Goal: Check status

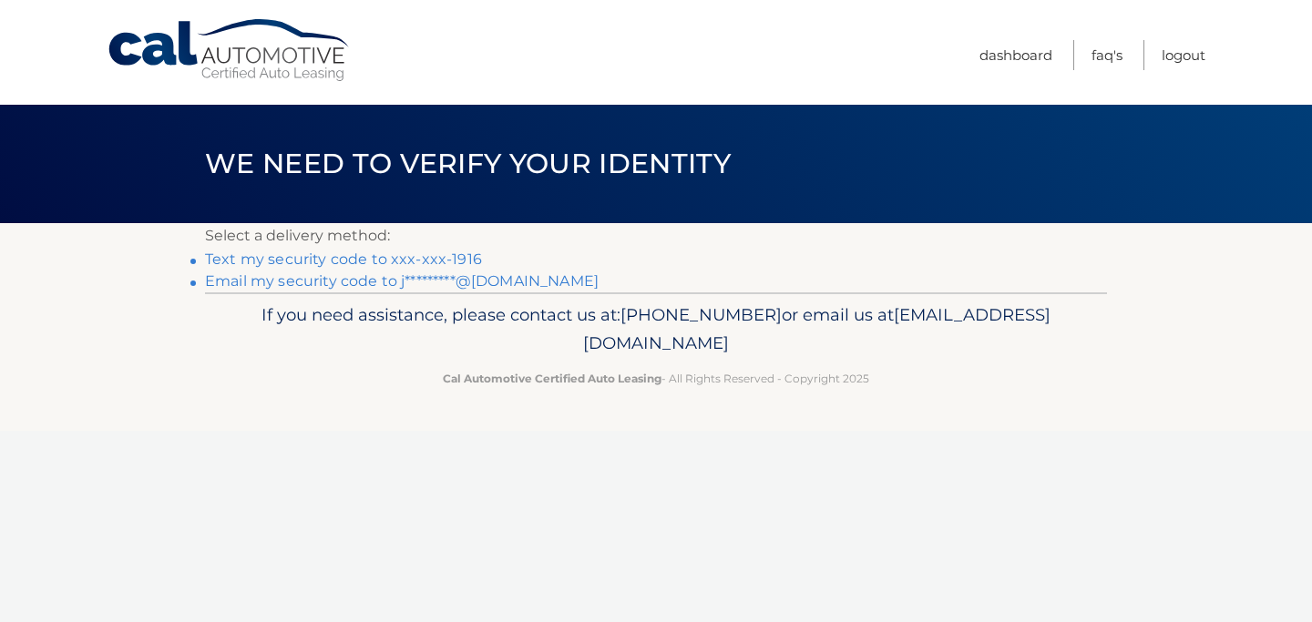
click at [414, 260] on link "Text my security code to xxx-xxx-1916" at bounding box center [343, 258] width 277 height 17
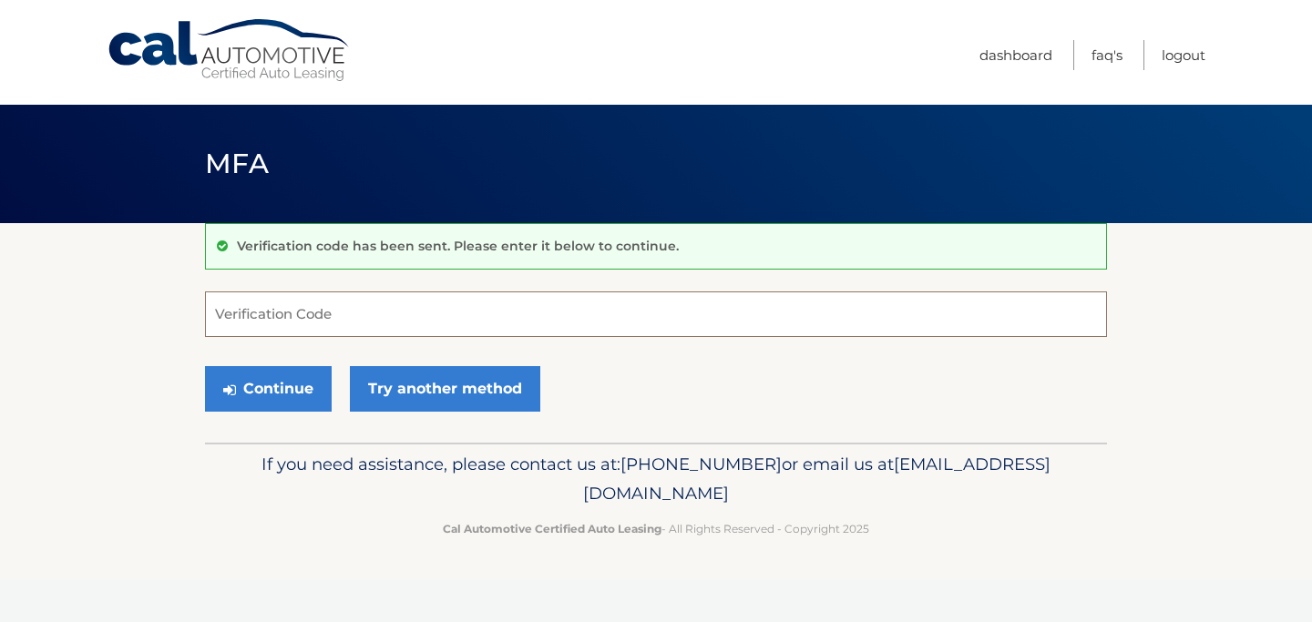
click at [391, 311] on input "Verification Code" at bounding box center [656, 314] width 902 height 46
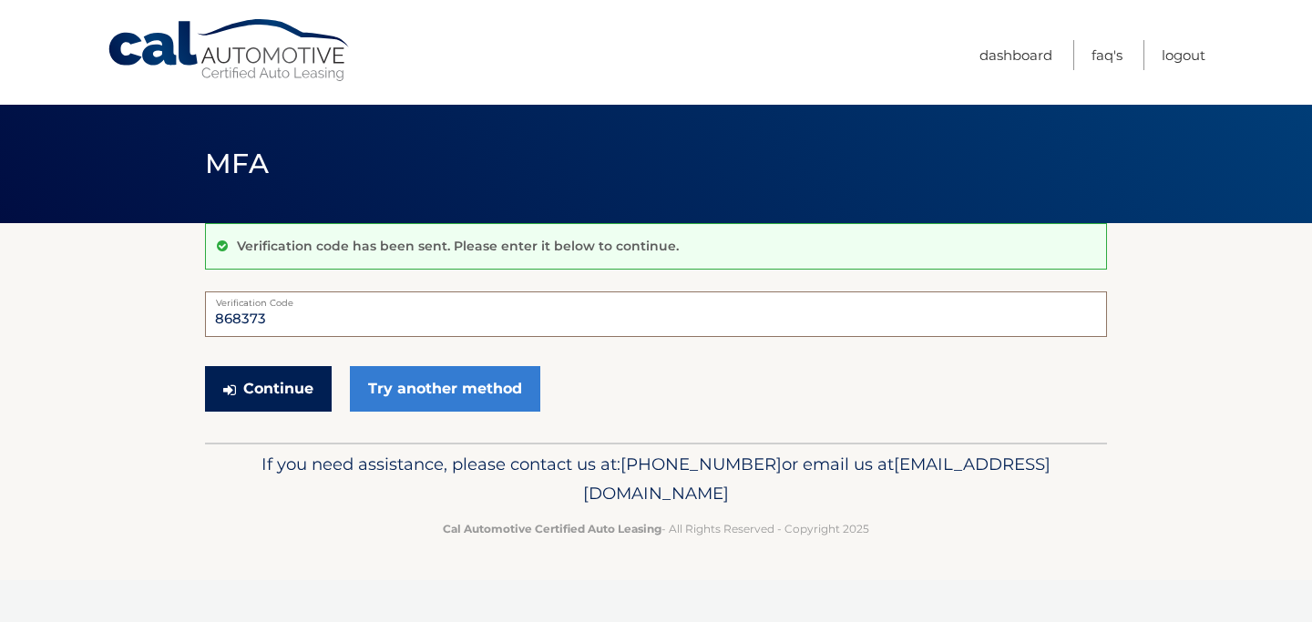
type input "868373"
click at [306, 387] on button "Continue" at bounding box center [268, 389] width 127 height 46
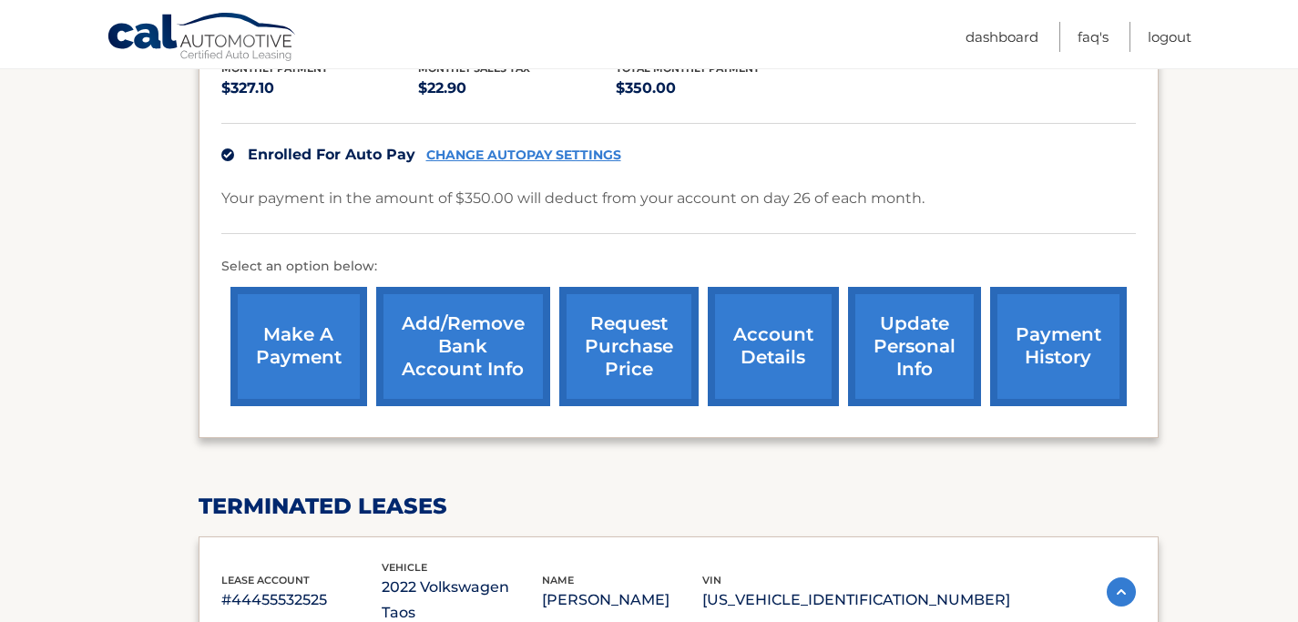
scroll to position [426, 0]
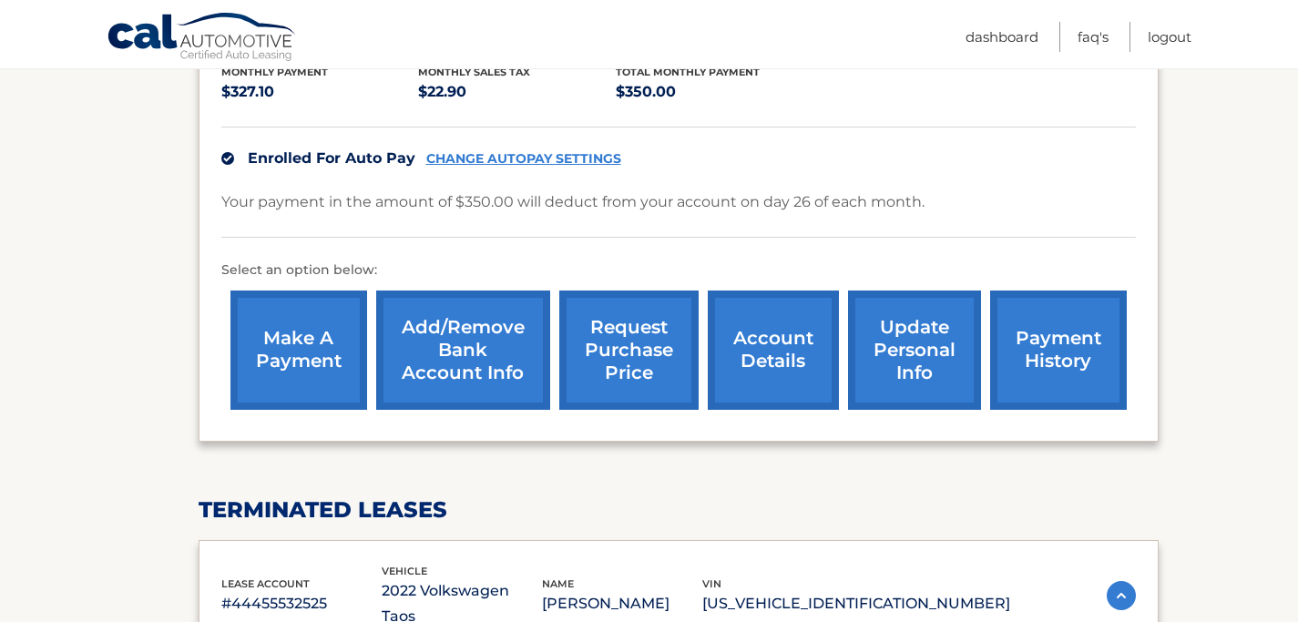
click at [1055, 305] on link "payment history" at bounding box center [1058, 350] width 137 height 119
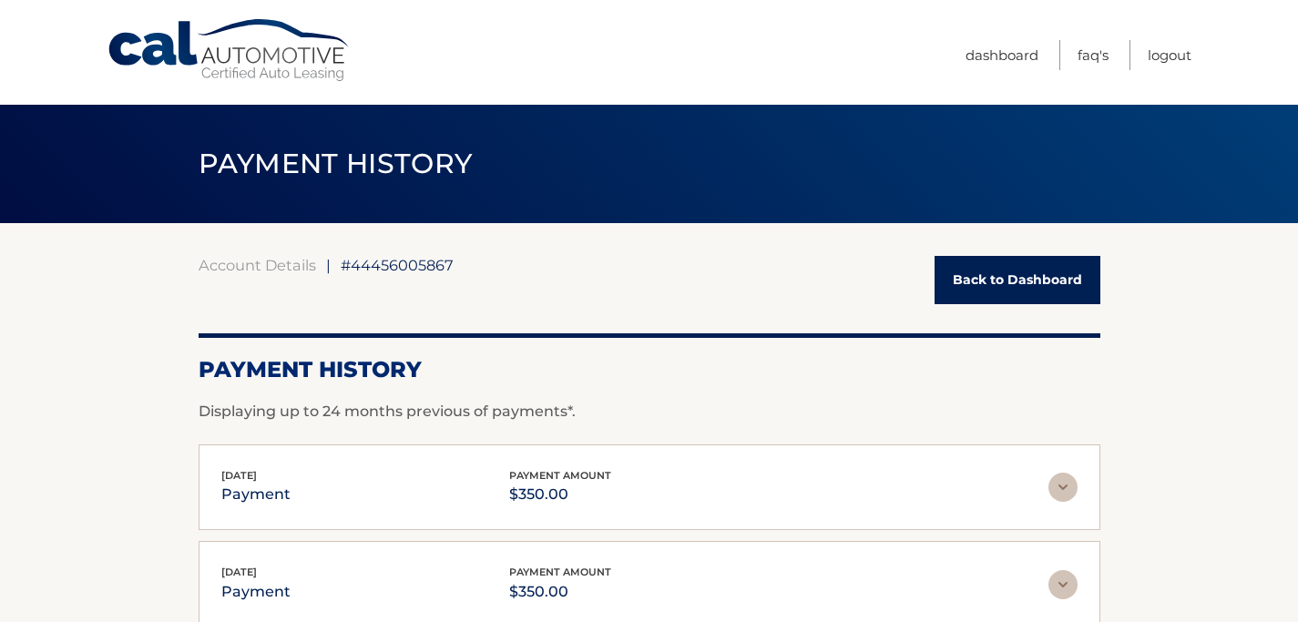
scroll to position [233, 0]
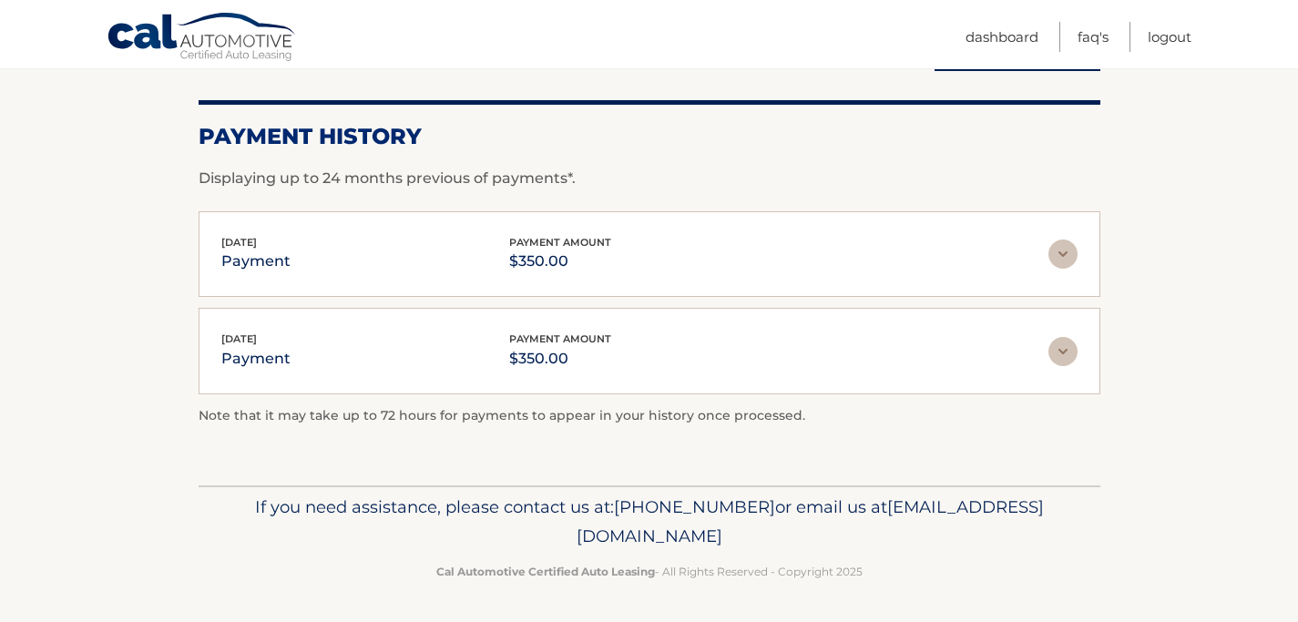
click at [1065, 242] on img at bounding box center [1062, 254] width 29 height 29
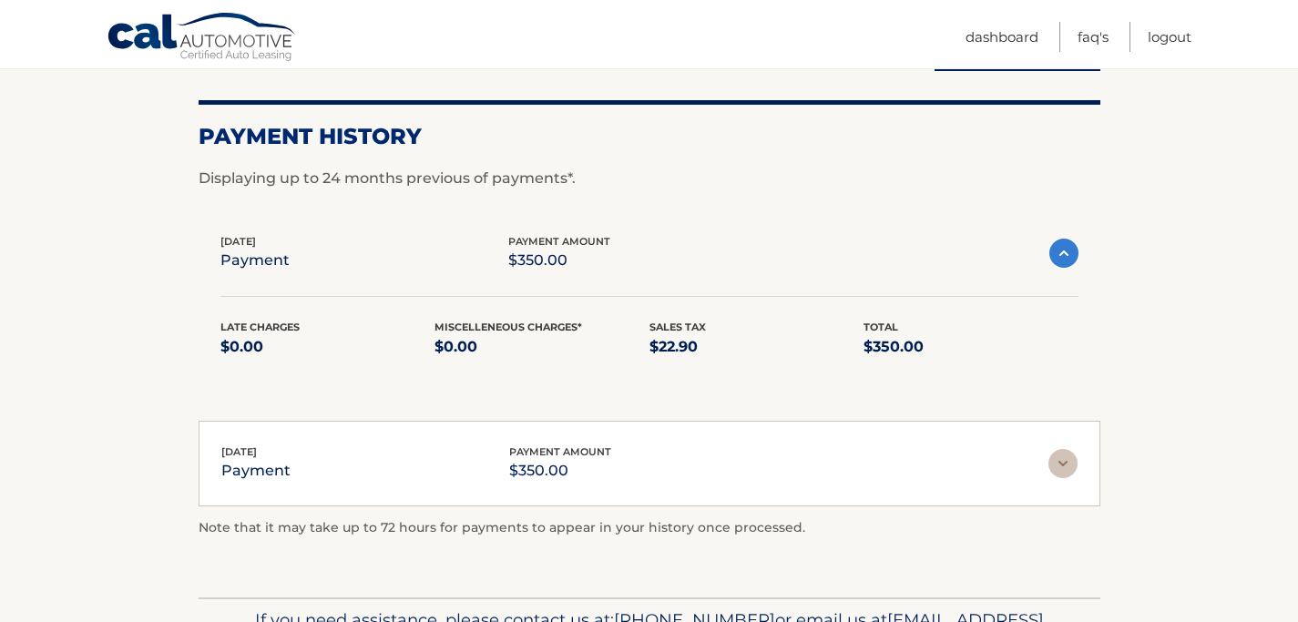
click at [1064, 247] on img at bounding box center [1063, 253] width 29 height 29
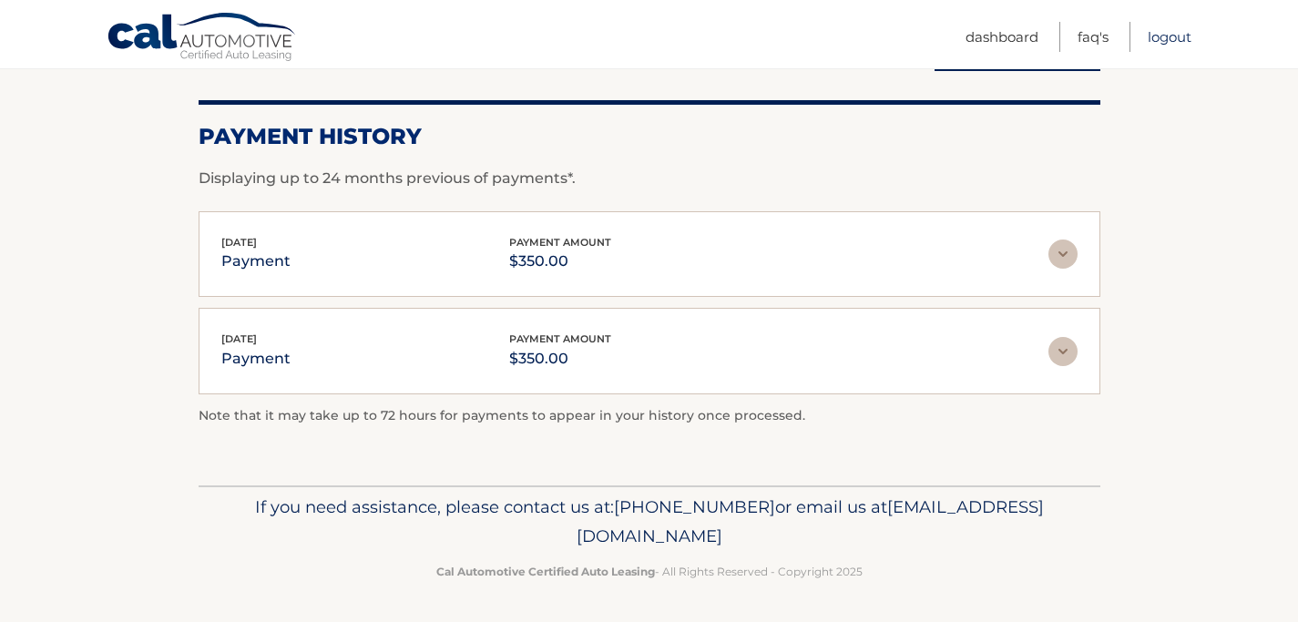
click at [1176, 47] on link "Logout" at bounding box center [1170, 37] width 44 height 30
